Goal: Transaction & Acquisition: Purchase product/service

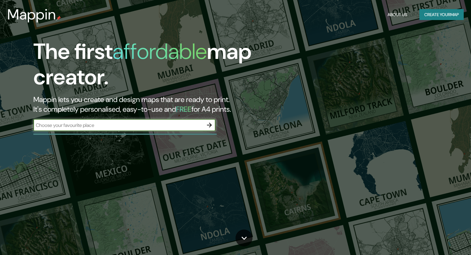
click at [142, 123] on input "text" at bounding box center [118, 125] width 170 height 7
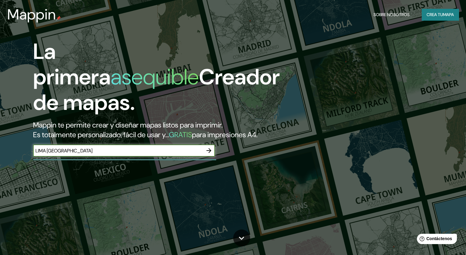
type input "LIMA [GEOGRAPHIC_DATA]"
drag, startPoint x: 202, startPoint y: 156, endPoint x: 208, endPoint y: 160, distance: 7.2
click at [203, 156] on div "LIMA [GEOGRAPHIC_DATA] ​" at bounding box center [124, 150] width 182 height 12
click at [210, 154] on icon "button" at bounding box center [208, 150] width 7 height 7
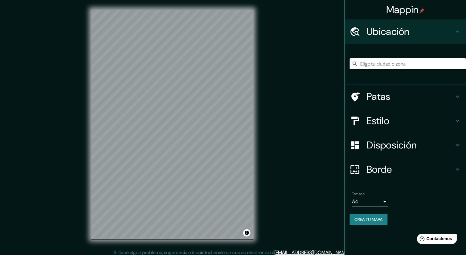
click at [381, 63] on input "Elige tu ciudad o zona" at bounding box center [408, 63] width 116 height 11
click at [380, 122] on font "Estilo" at bounding box center [378, 120] width 23 height 13
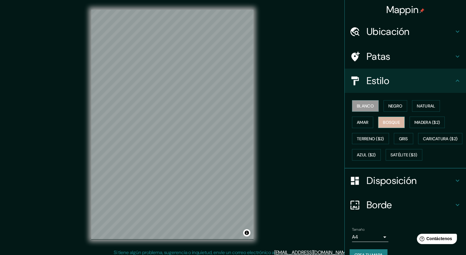
click at [387, 121] on font "Bosque" at bounding box center [391, 121] width 17 height 5
click at [421, 121] on font "Madera ($2)" at bounding box center [427, 121] width 25 height 5
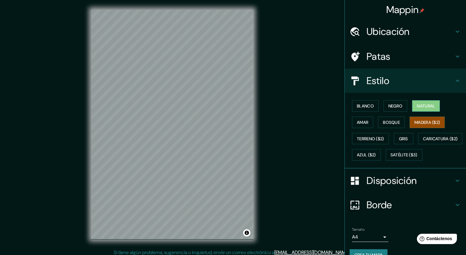
click at [422, 108] on font "Natural" at bounding box center [426, 106] width 18 height 8
click at [394, 105] on font "Negro" at bounding box center [395, 105] width 14 height 5
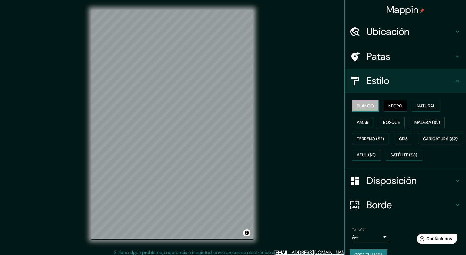
click at [357, 106] on font "Blanco" at bounding box center [365, 105] width 17 height 5
click at [375, 140] on font "Terreno ($2)" at bounding box center [370, 138] width 27 height 5
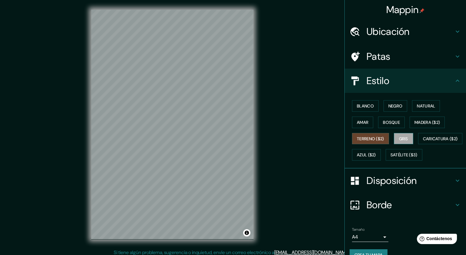
click at [399, 137] on font "Gris" at bounding box center [403, 138] width 9 height 5
click at [423, 143] on font "Caricatura ($2)" at bounding box center [440, 139] width 35 height 8
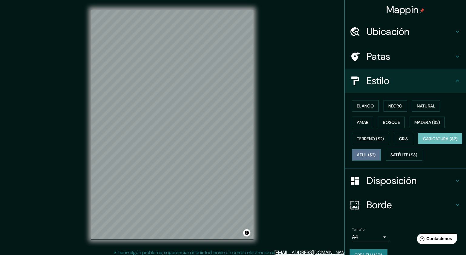
click at [376, 154] on font "Azul ($2)" at bounding box center [366, 154] width 19 height 5
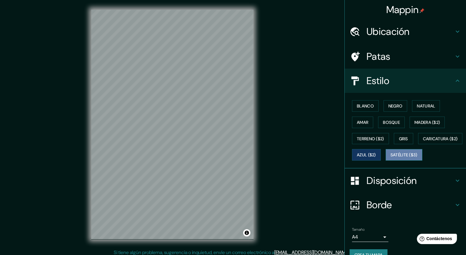
click at [391, 159] on font "Satélite ($3)" at bounding box center [404, 155] width 27 height 8
click at [361, 121] on font "Amar" at bounding box center [363, 121] width 12 height 5
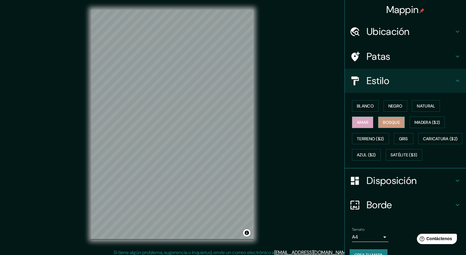
click at [390, 124] on font "Bosque" at bounding box center [391, 121] width 17 height 5
click at [364, 104] on font "Blanco" at bounding box center [365, 105] width 17 height 5
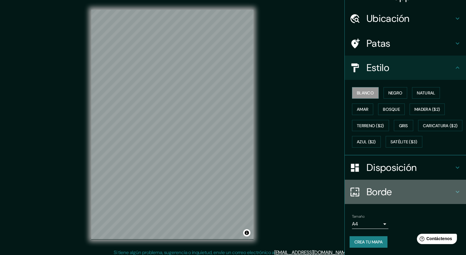
click at [371, 189] on font "Borde" at bounding box center [379, 191] width 25 height 13
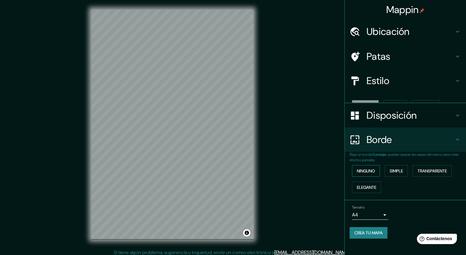
scroll to position [0, 0]
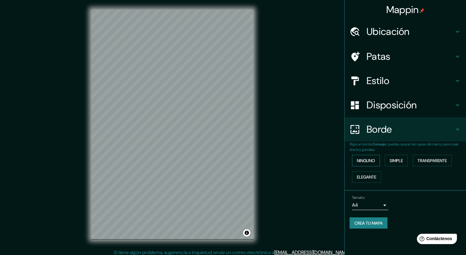
click at [373, 161] on font "Ninguno" at bounding box center [366, 160] width 18 height 5
click at [408, 162] on button "Simple" at bounding box center [396, 161] width 23 height 12
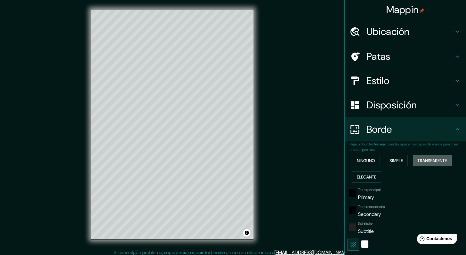
click at [437, 159] on font "Transparente" at bounding box center [432, 160] width 29 height 5
click at [363, 174] on font "Elegante" at bounding box center [366, 176] width 19 height 5
click at [368, 159] on font "Ninguno" at bounding box center [366, 160] width 18 height 5
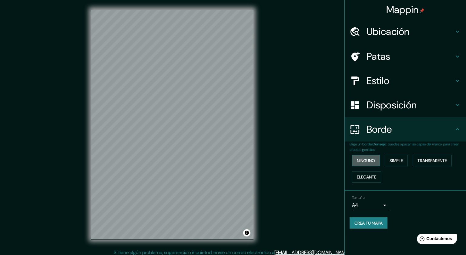
click at [362, 160] on font "Ninguno" at bounding box center [366, 160] width 18 height 5
click at [370, 177] on font "Elegante" at bounding box center [366, 176] width 19 height 5
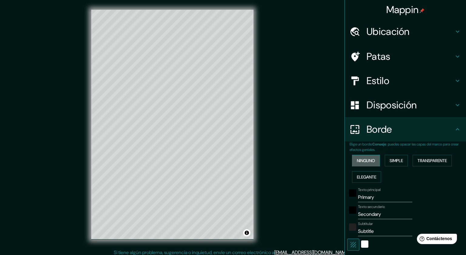
click at [364, 158] on font "Ninguno" at bounding box center [366, 160] width 18 height 5
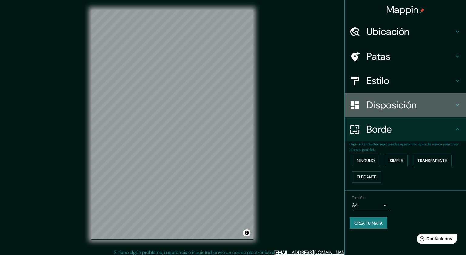
click at [400, 103] on font "Disposición" at bounding box center [392, 105] width 50 height 13
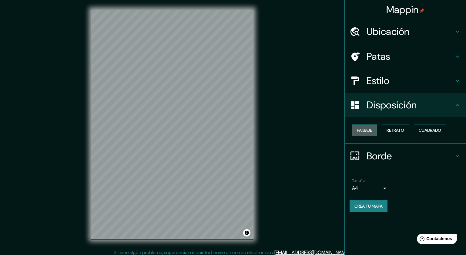
click at [367, 130] on font "Paisaje" at bounding box center [364, 129] width 15 height 5
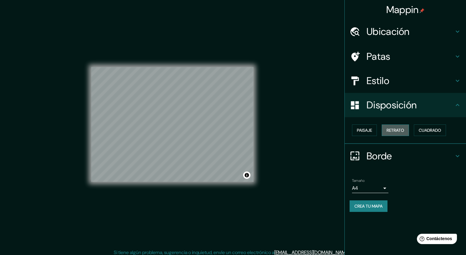
click at [402, 131] on font "Retrato" at bounding box center [396, 129] width 18 height 5
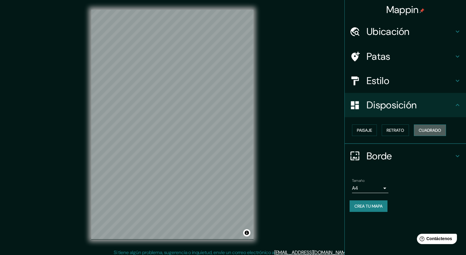
click at [431, 130] on font "Cuadrado" at bounding box center [430, 129] width 22 height 5
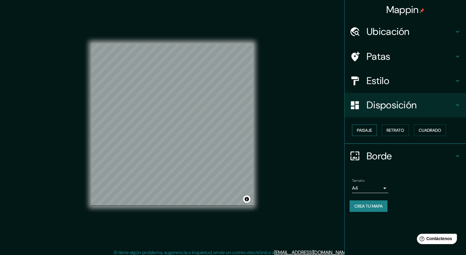
click at [366, 130] on font "Paisaje" at bounding box center [364, 129] width 15 height 5
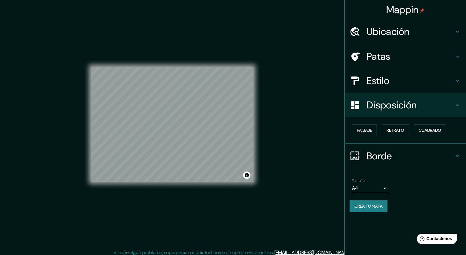
click at [424, 104] on h4 "Disposición" at bounding box center [410, 105] width 87 height 12
drag, startPoint x: 371, startPoint y: 131, endPoint x: 402, endPoint y: 130, distance: 31.6
click at [372, 131] on font "Paisaje" at bounding box center [364, 129] width 15 height 5
click at [405, 128] on button "Retrato" at bounding box center [395, 130] width 27 height 12
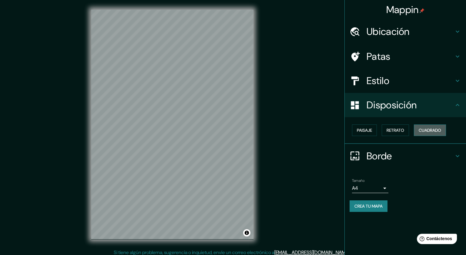
click at [432, 129] on font "Cuadrado" at bounding box center [430, 129] width 22 height 5
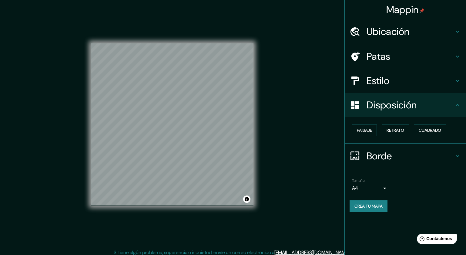
click at [444, 104] on h4 "Disposición" at bounding box center [410, 105] width 87 height 12
click at [457, 104] on icon at bounding box center [457, 104] width 7 height 7
click at [356, 106] on icon at bounding box center [355, 105] width 8 height 8
click at [377, 74] on font "Estilo" at bounding box center [378, 80] width 23 height 13
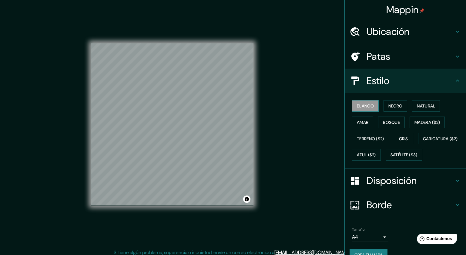
click at [362, 106] on font "Blanco" at bounding box center [365, 105] width 17 height 5
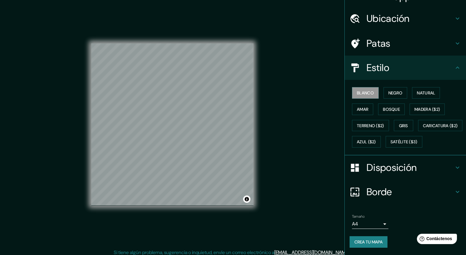
scroll to position [27, 0]
click at [398, 169] on font "Disposición" at bounding box center [392, 167] width 50 height 13
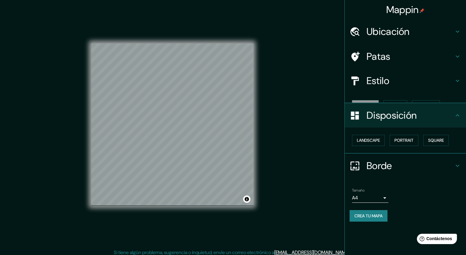
scroll to position [0, 0]
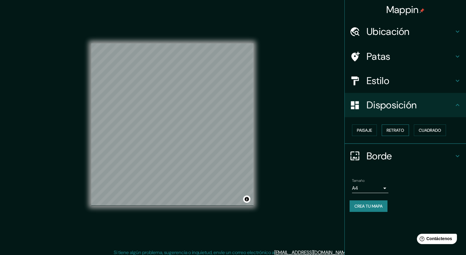
click at [399, 130] on font "Retrato" at bounding box center [396, 129] width 18 height 5
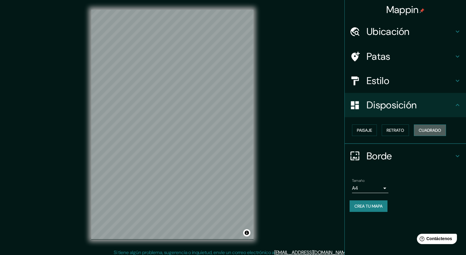
click at [424, 132] on font "Cuadrado" at bounding box center [430, 129] width 22 height 5
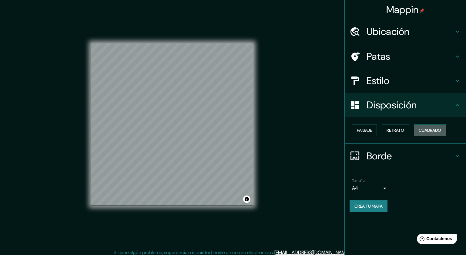
click at [429, 131] on font "Cuadrado" at bounding box center [430, 129] width 22 height 5
click at [402, 131] on font "Retrato" at bounding box center [396, 129] width 18 height 5
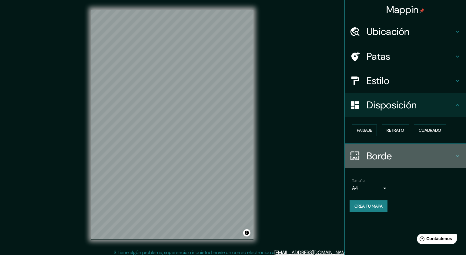
click at [434, 153] on h4 "Borde" at bounding box center [410, 156] width 87 height 12
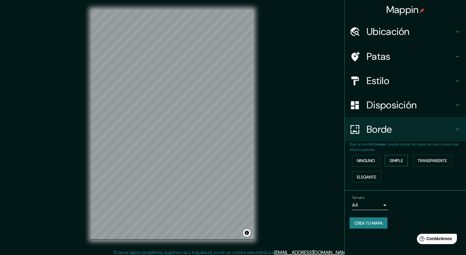
click at [389, 159] on button "Simple" at bounding box center [396, 161] width 23 height 12
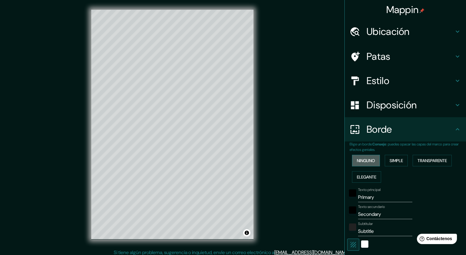
click at [359, 158] on font "Ninguno" at bounding box center [366, 160] width 18 height 5
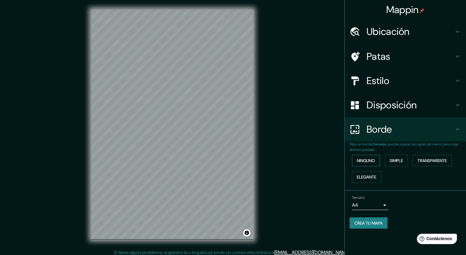
click at [359, 158] on font "Ninguno" at bounding box center [366, 160] width 18 height 5
click at [385, 102] on font "Disposición" at bounding box center [392, 105] width 50 height 13
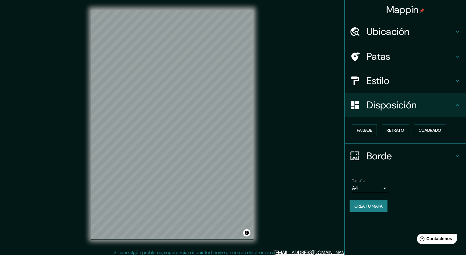
click at [376, 83] on font "Estilo" at bounding box center [378, 80] width 23 height 13
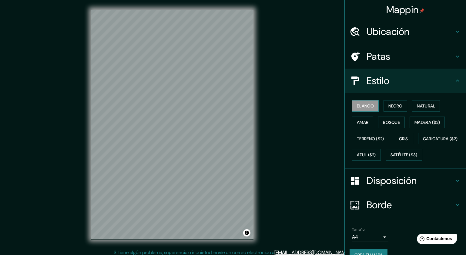
click at [362, 105] on font "Blanco" at bounding box center [365, 105] width 17 height 5
click at [391, 104] on font "Negro" at bounding box center [395, 105] width 14 height 5
click at [359, 104] on font "Blanco" at bounding box center [365, 105] width 17 height 5
click at [383, 30] on font "Ubicación" at bounding box center [388, 31] width 43 height 13
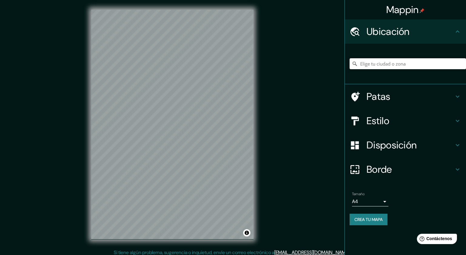
click at [385, 64] on input "Elige tu ciudad o zona" at bounding box center [408, 63] width 116 height 11
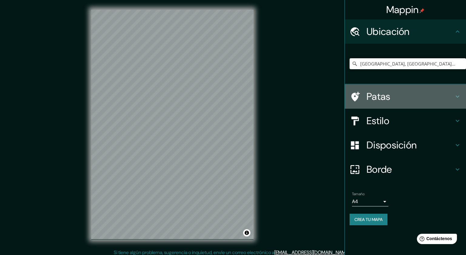
click at [391, 96] on h4 "Patas" at bounding box center [410, 96] width 87 height 12
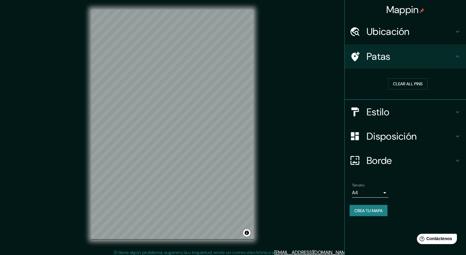
click at [453, 55] on h4 "Patas" at bounding box center [410, 56] width 87 height 12
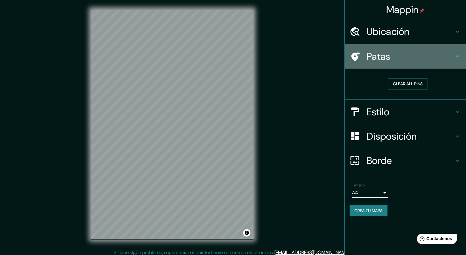
click at [405, 57] on h4 "Patas" at bounding box center [410, 56] width 87 height 12
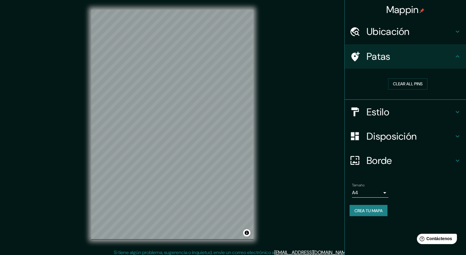
click at [405, 28] on font "Ubicación" at bounding box center [388, 31] width 43 height 13
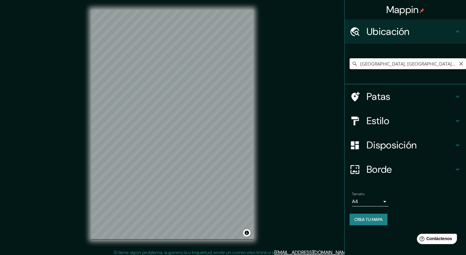
click at [379, 62] on input "[GEOGRAPHIC_DATA], [GEOGRAPHIC_DATA], [GEOGRAPHIC_DATA]" at bounding box center [408, 63] width 116 height 11
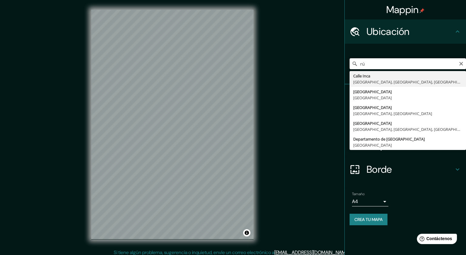
type input "ú"
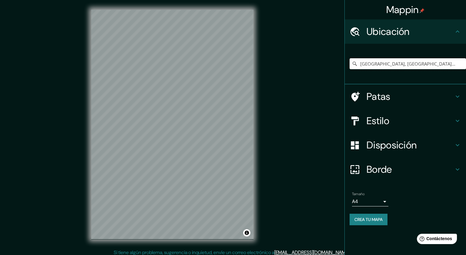
type input "[GEOGRAPHIC_DATA], [GEOGRAPHIC_DATA], [GEOGRAPHIC_DATA], [GEOGRAPHIC_DATA]"
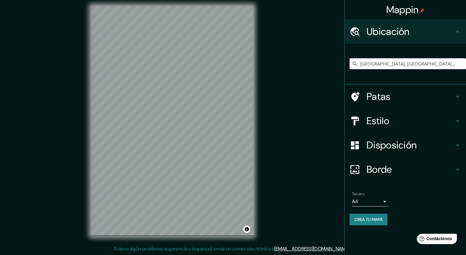
click at [394, 120] on h4 "Estilo" at bounding box center [410, 121] width 87 height 12
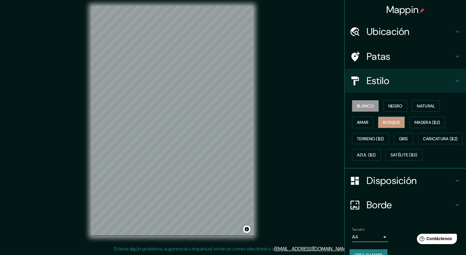
click at [389, 120] on font "Bosque" at bounding box center [391, 121] width 17 height 5
click at [392, 106] on font "Negro" at bounding box center [395, 105] width 14 height 5
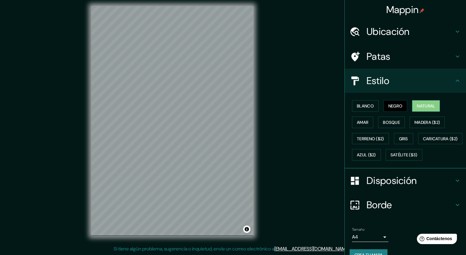
click at [417, 103] on font "Natural" at bounding box center [426, 105] width 18 height 5
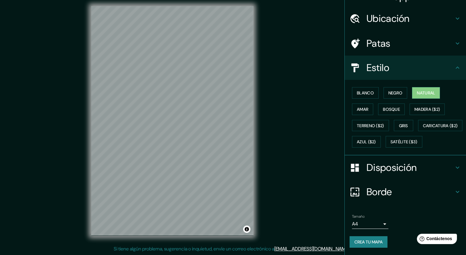
scroll to position [27, 0]
click at [371, 243] on font "Crea tu mapa" at bounding box center [369, 241] width 28 height 5
click at [175, 119] on div at bounding box center [175, 118] width 5 height 5
click at [176, 117] on div at bounding box center [176, 118] width 5 height 5
click at [176, 119] on div at bounding box center [176, 119] width 5 height 5
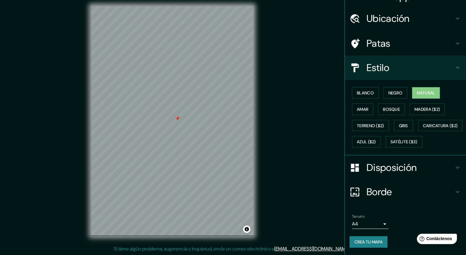
click at [176, 119] on div at bounding box center [177, 118] width 5 height 5
click at [368, 243] on font "Crea tu mapa" at bounding box center [369, 241] width 28 height 5
click at [404, 188] on h4 "Borde" at bounding box center [410, 192] width 87 height 12
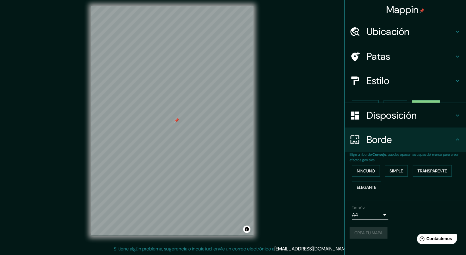
scroll to position [0, 0]
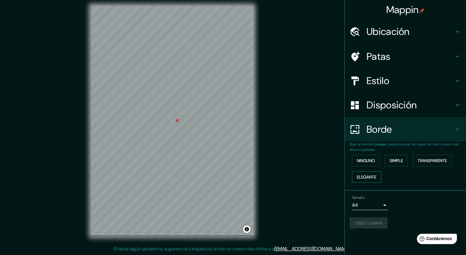
click at [371, 174] on font "Elegante" at bounding box center [366, 176] width 19 height 5
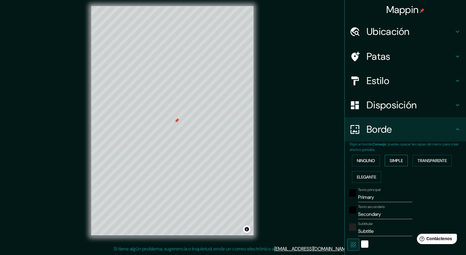
click at [390, 163] on font "Simple" at bounding box center [396, 160] width 13 height 5
click at [190, 204] on div at bounding box center [189, 203] width 5 height 5
click at [361, 244] on div "blanco" at bounding box center [364, 243] width 7 height 7
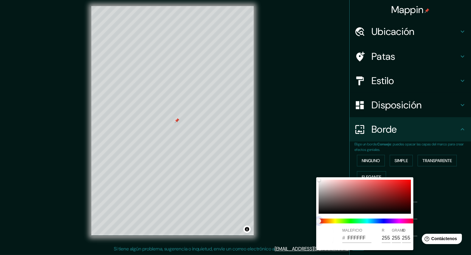
drag, startPoint x: 345, startPoint y: 222, endPoint x: 349, endPoint y: 222, distance: 4.9
click at [349, 222] on span at bounding box center [366, 220] width 97 height 5
drag, startPoint x: 316, startPoint y: 219, endPoint x: 346, endPoint y: 221, distance: 30.4
click at [346, 221] on div "MALEFICIO # FFFFFF R 255 GRAMO 255 B 255" at bounding box center [235, 127] width 471 height 255
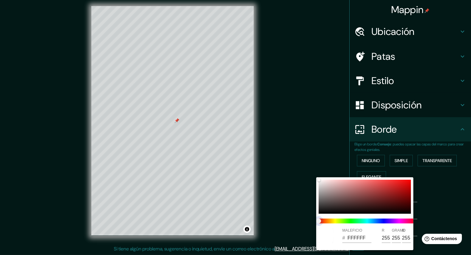
drag, startPoint x: 346, startPoint y: 221, endPoint x: 328, endPoint y: 221, distance: 18.2
click at [346, 221] on span at bounding box center [366, 220] width 97 height 5
drag, startPoint x: 318, startPoint y: 221, endPoint x: 328, endPoint y: 222, distance: 10.4
click at [330, 222] on span at bounding box center [366, 220] width 97 height 5
drag, startPoint x: 318, startPoint y: 220, endPoint x: 324, endPoint y: 220, distance: 6.1
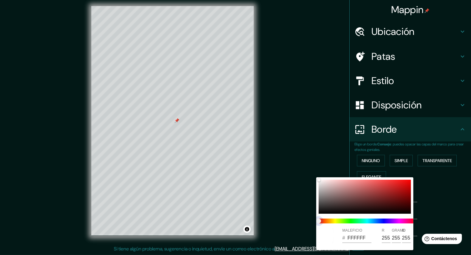
click at [321, 220] on span "control deslizante de color" at bounding box center [318, 220] width 5 height 5
click at [329, 220] on span at bounding box center [366, 220] width 97 height 5
click at [330, 221] on span at bounding box center [366, 220] width 97 height 5
type input "43"
type input "EFE9E9"
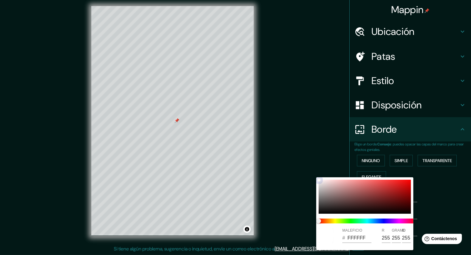
type input "239"
type input "233"
type input "43"
type input "E4DCDC"
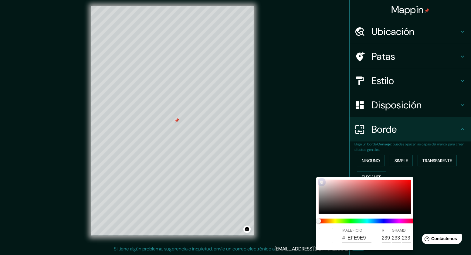
type input "228"
type input "220"
type input "43"
type input "9A7979"
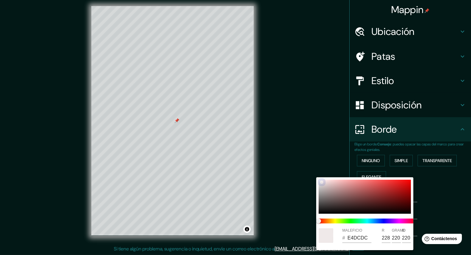
type input "154"
type input "121"
type input "43"
type input "987777"
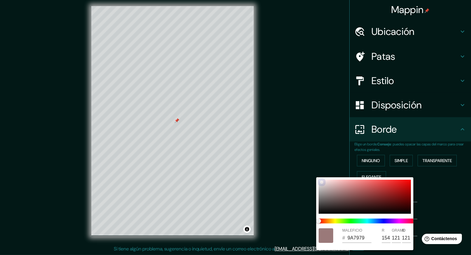
type input "152"
type input "119"
type input "43"
type input "987676"
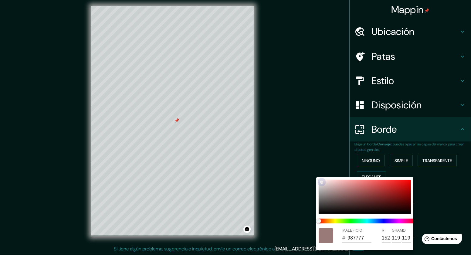
type input "118"
type input "43"
type input "987575"
type input "117"
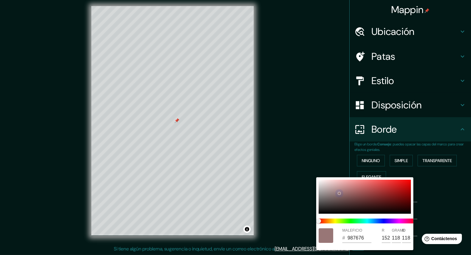
type input "117"
type input "43"
type input "987474"
type input "116"
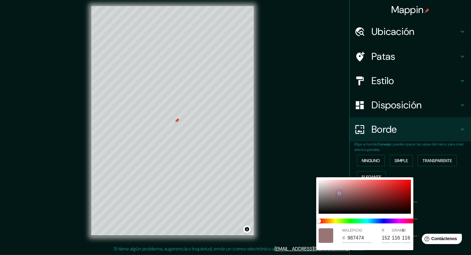
type input "43"
type input "987373"
type input "115"
type input "43"
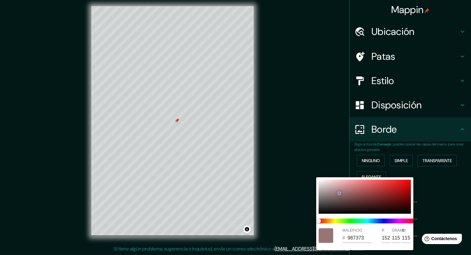
type input "987171"
type input "113"
type input "43"
type input "9A7070"
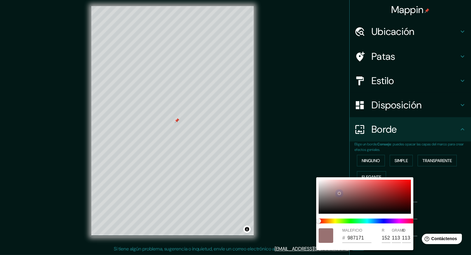
type input "154"
type input "112"
type input "43"
type input "9F7272"
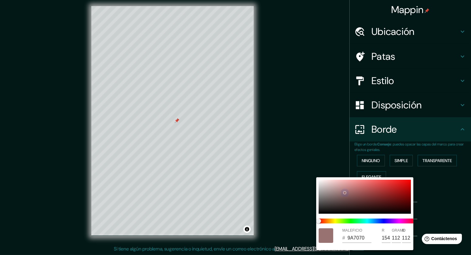
type input "159"
type input "114"
type input "43"
type input "A67373"
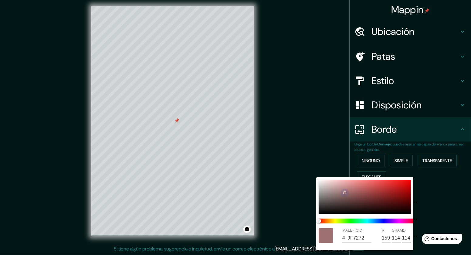
type input "166"
type input "115"
type input "43"
type input "A87373"
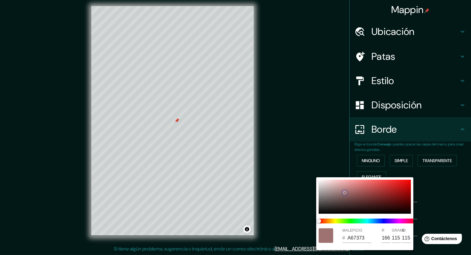
type input "168"
type input "43"
type input "AA7272"
type input "170"
type input "114"
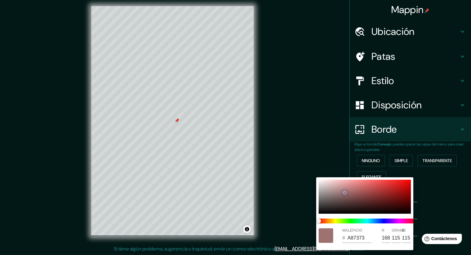
type input "114"
type input "43"
type input "AD6F6F"
type input "173"
type input "111"
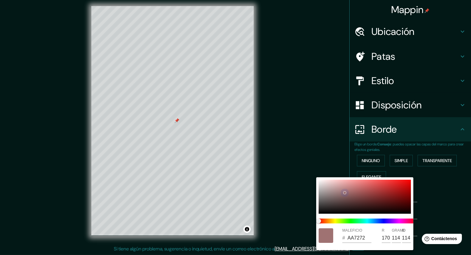
type input "111"
type input "43"
type input "AD6C6C"
type input "108"
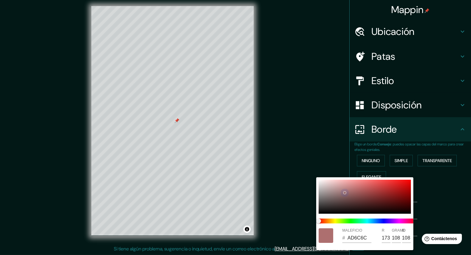
type input "43"
type input "AD6969"
type input "105"
type input "43"
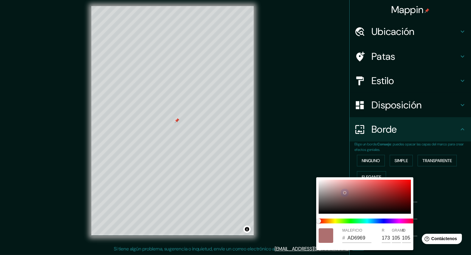
type input "AD6666"
type input "102"
type input "43"
type input "AD6565"
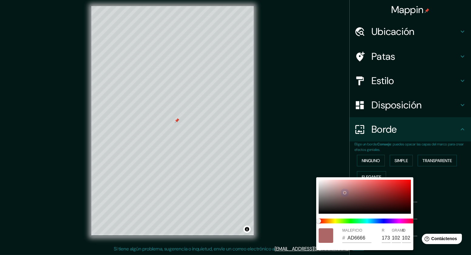
type input "101"
type input "43"
type input "AD6464"
type input "100"
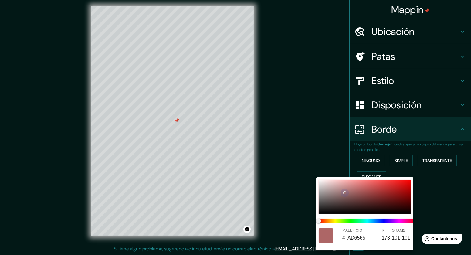
type input "100"
type input "43"
type input "AD6161"
type input "97"
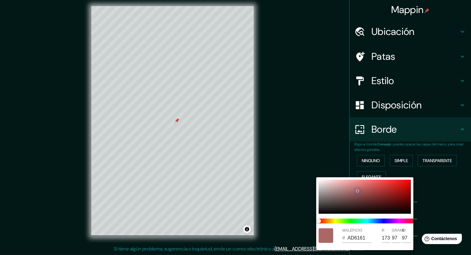
type input "43"
type input "AD6060"
type input "96"
type input "43"
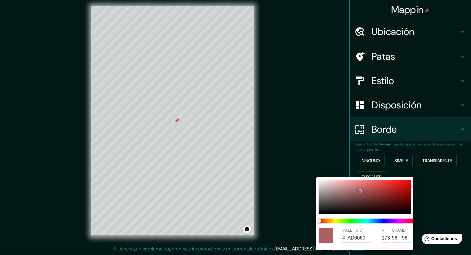
type input "AA6A6A"
type input "170"
type input "106"
type input "43"
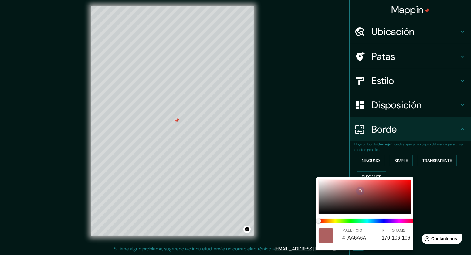
type input "B39090"
type input "179"
type input "144"
type input "43"
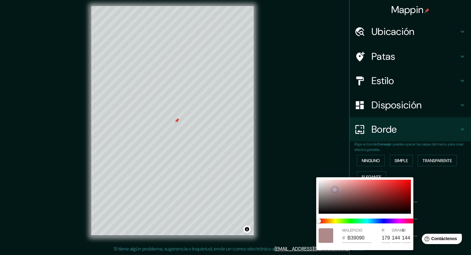
type input "B89B9B"
type input "184"
type input "155"
type input "43"
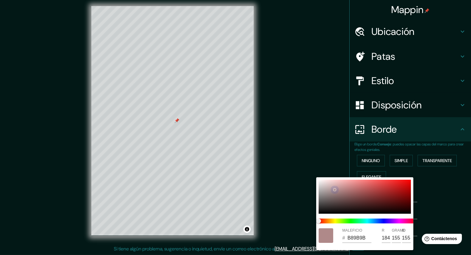
type input "BFA8A8"
type input "191"
type input "168"
type input "43"
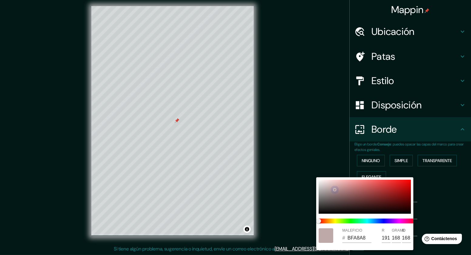
type input "C4B1B1"
type input "196"
type input "177"
type input "43"
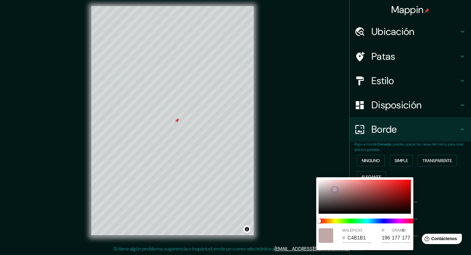
type input "C6B4B4"
type input "198"
type input "180"
type input "43"
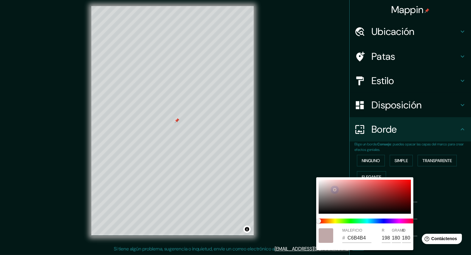
type input "CABDBD"
type input "202"
type input "189"
type input "43"
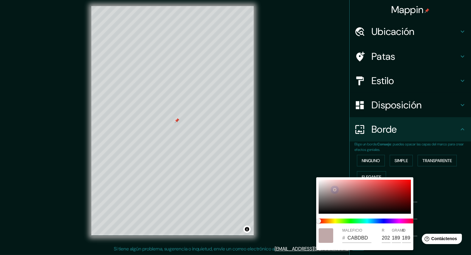
type input "D8D8D8"
type input "216"
type input "43"
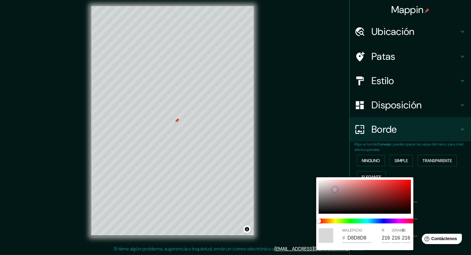
type input "DADADA"
type input "218"
drag, startPoint x: 321, startPoint y: 182, endPoint x: 307, endPoint y: 166, distance: 21.1
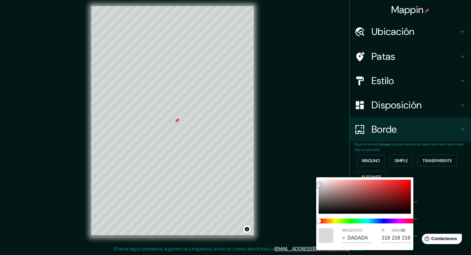
click at [307, 166] on div "MALEFICIO # DADADA R 218 GRAMO 218 B 218" at bounding box center [235, 127] width 471 height 255
click at [452, 212] on div at bounding box center [235, 127] width 471 height 255
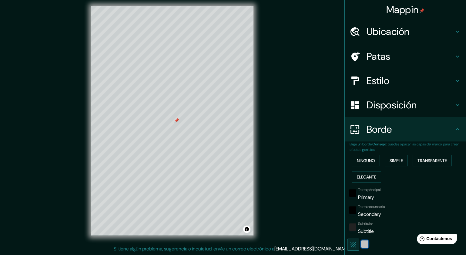
click at [361, 246] on div "color-DADADA" at bounding box center [364, 243] width 7 height 7
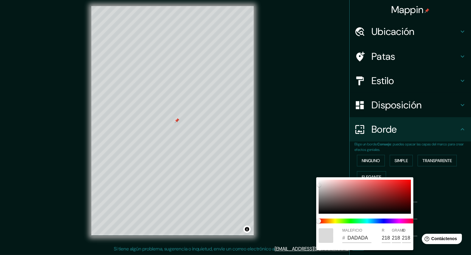
click at [304, 218] on div at bounding box center [235, 127] width 471 height 255
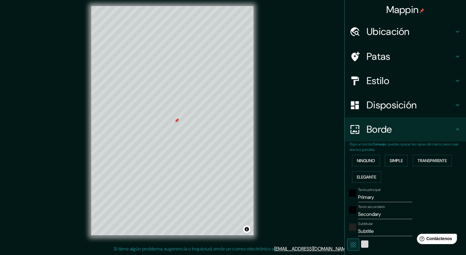
click at [351, 244] on icon "button" at bounding box center [353, 244] width 5 height 5
click at [350, 244] on icon "button" at bounding box center [353, 244] width 7 height 7
type input "43"
click at [359, 157] on font "Ninguno" at bounding box center [366, 160] width 18 height 8
